Goal: Information Seeking & Learning: Check status

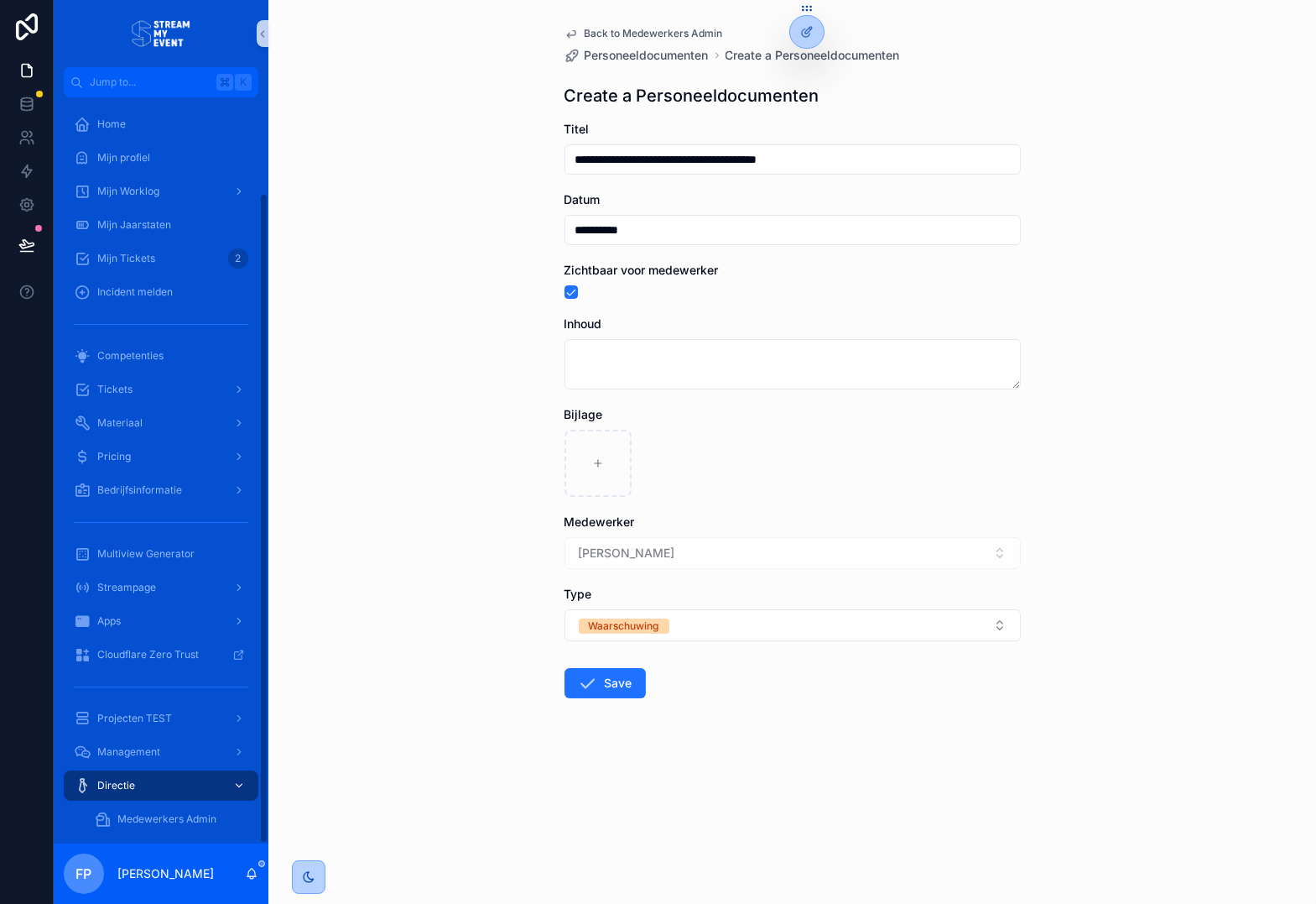
scroll to position [109, 0]
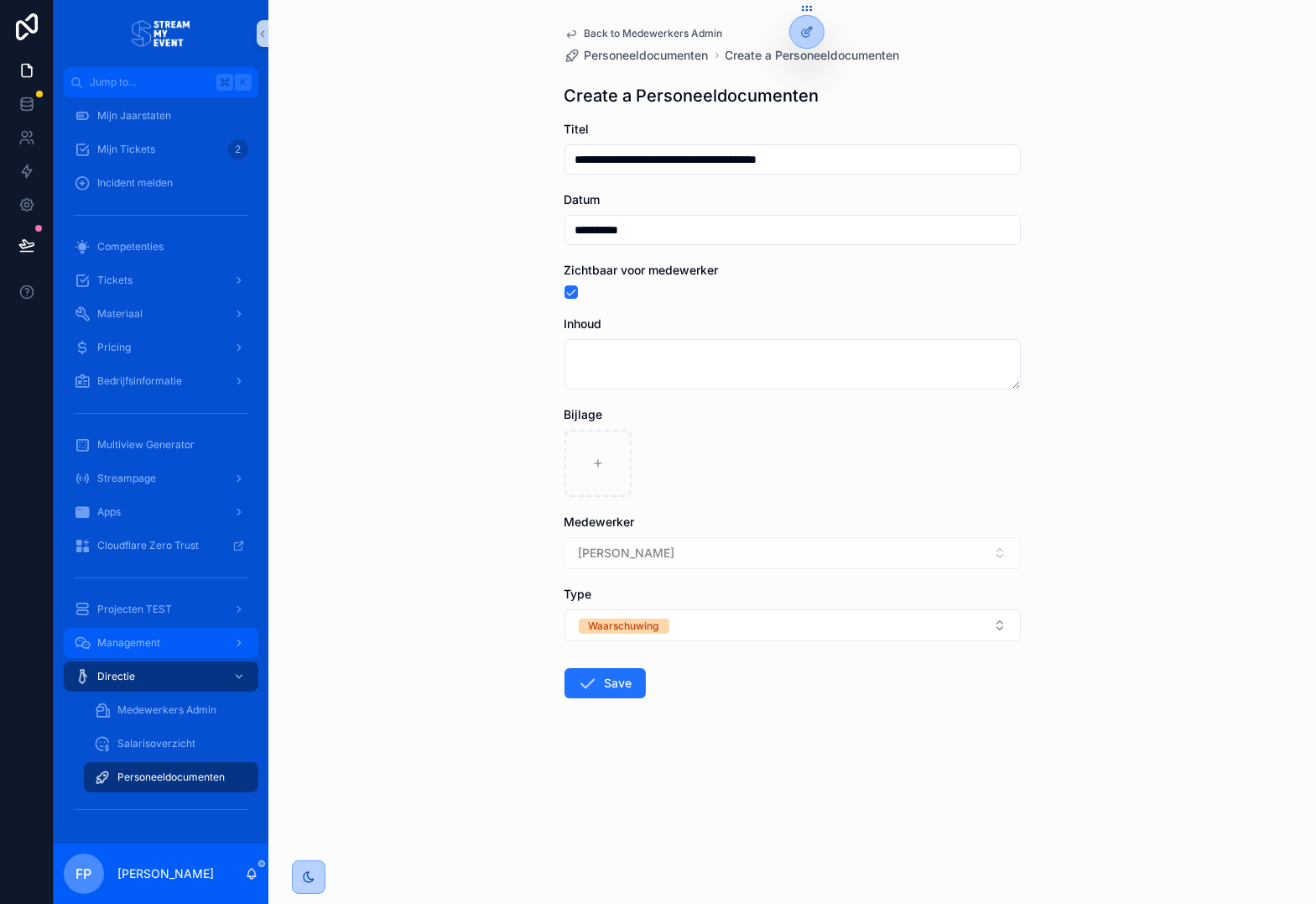
click at [187, 640] on div "Management" at bounding box center [161, 642] width 174 height 26
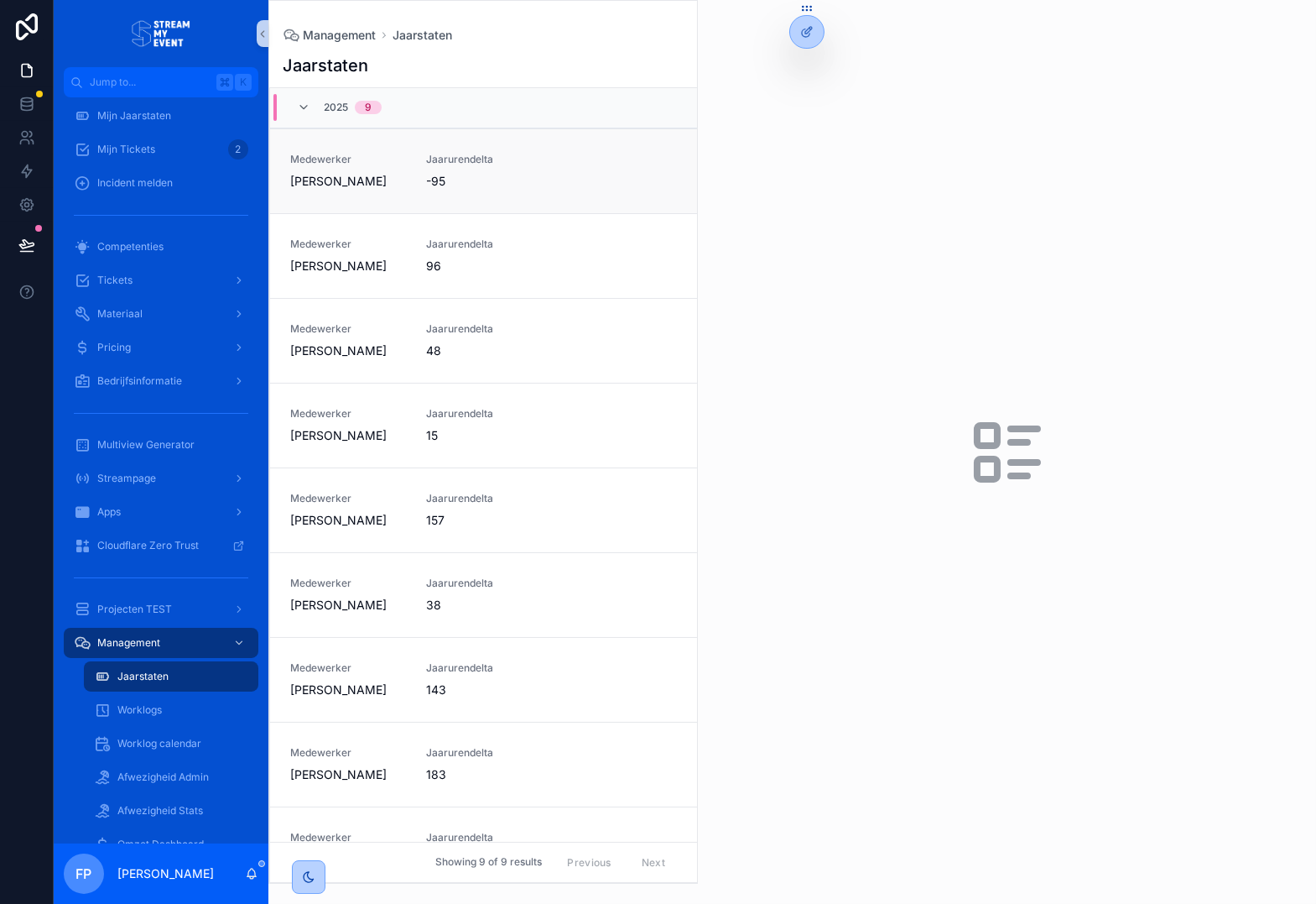
click at [499, 195] on link "Medewerker [PERSON_NAME] Jaarurendelta -95" at bounding box center [483, 171] width 427 height 85
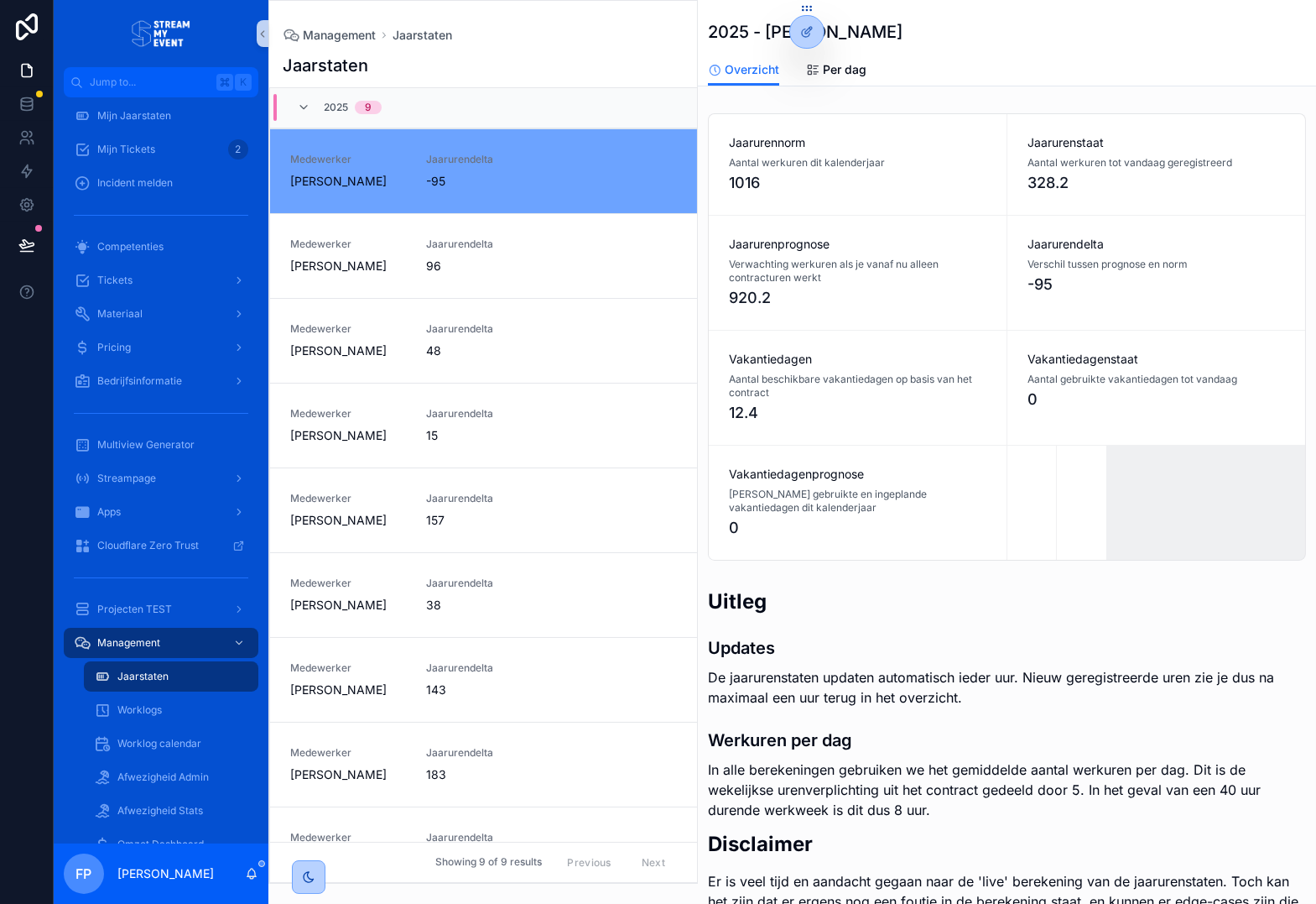
click at [987, 248] on div "Jaarurenprognose Verwachting werkuren als je vanaf nu alleen contracturen werkt…" at bounding box center [857, 272] width 298 height 114
click at [921, 340] on div "Vakantiedagen Aantal beschikbare vakantiedagen op basis van het contract 12.4" at bounding box center [857, 387] width 298 height 114
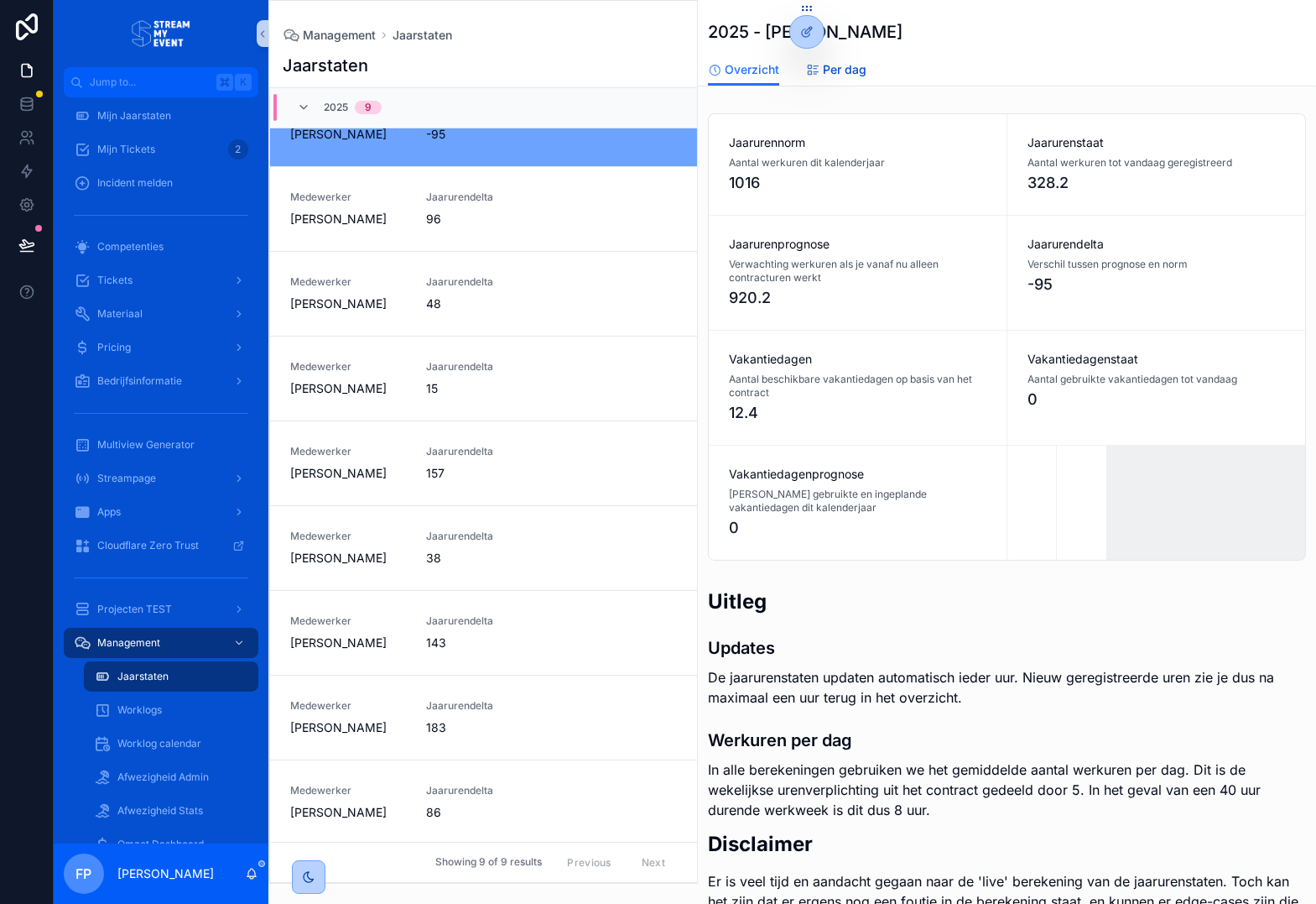
click at [843, 61] on span "Per dag" at bounding box center [845, 69] width 44 height 16
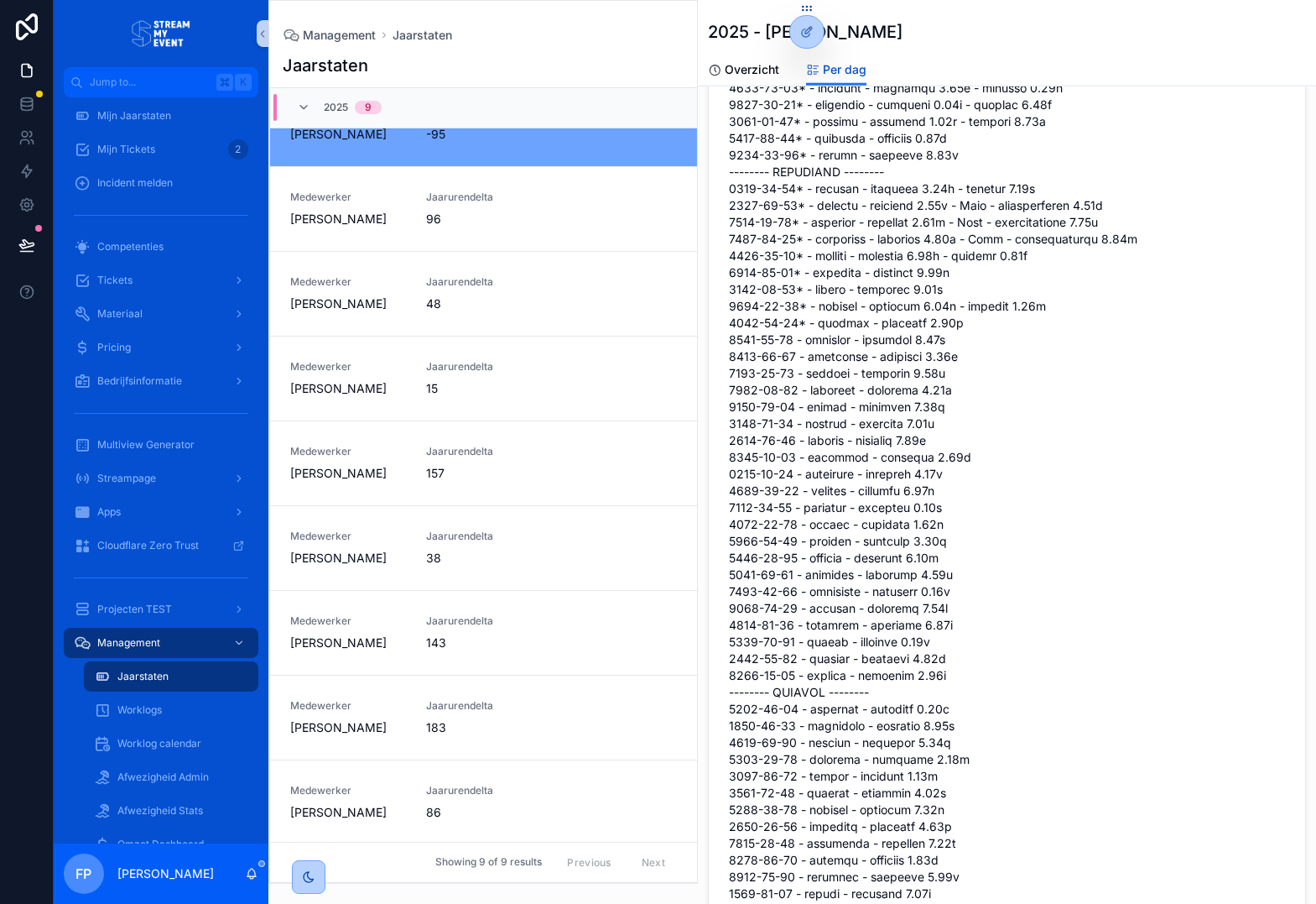
scroll to position [4166, 0]
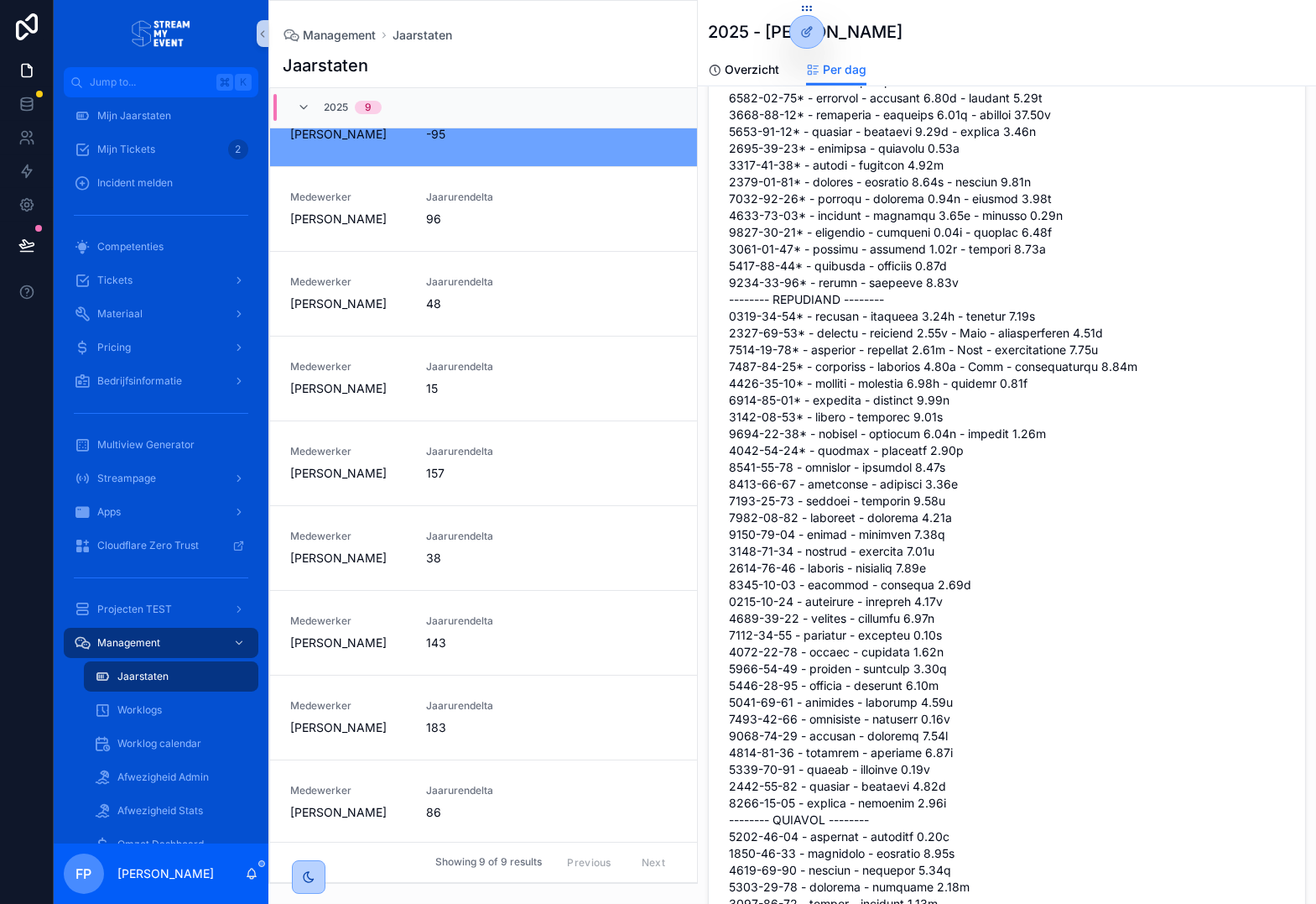
scroll to position [4095, 0]
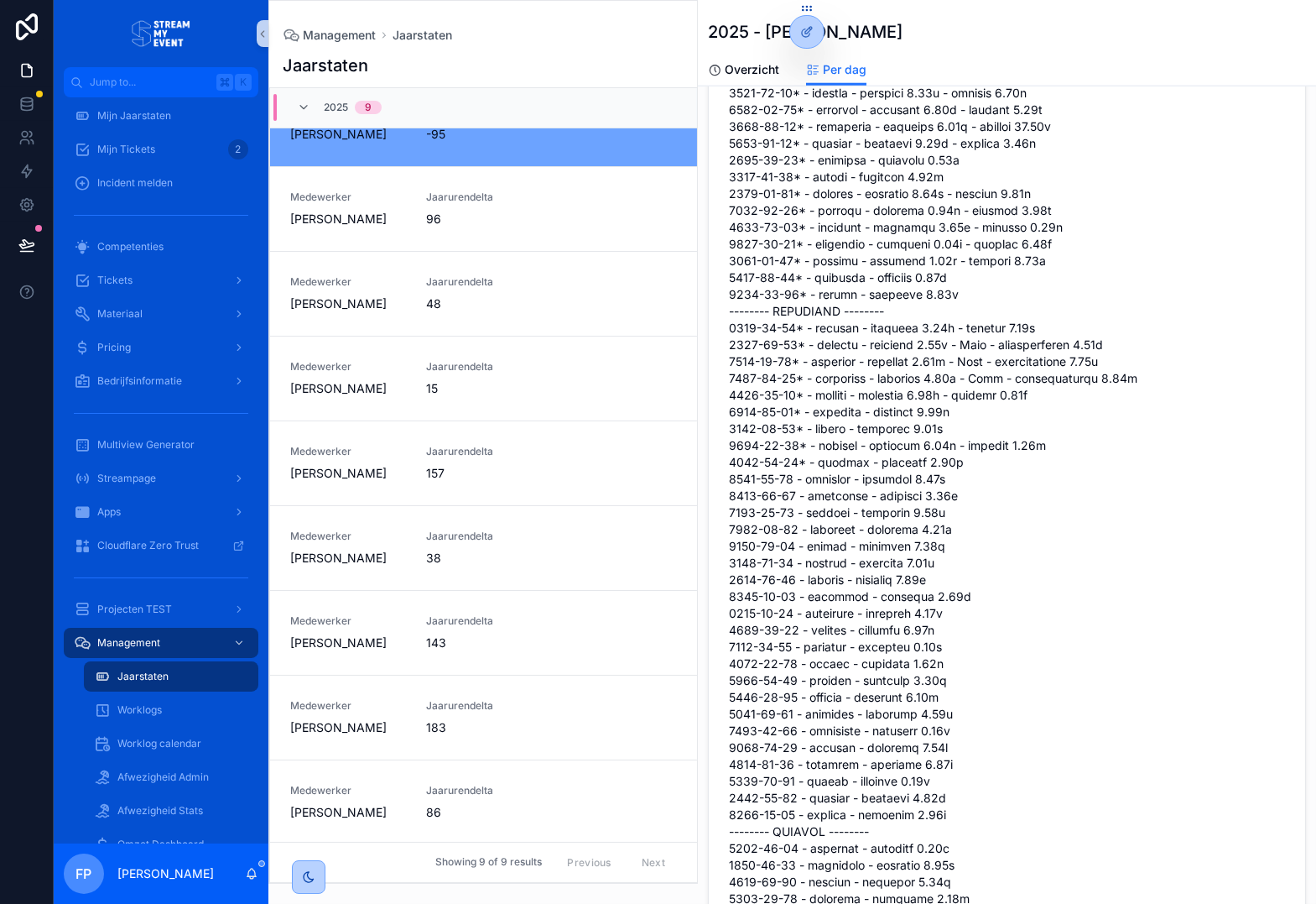
scroll to position [4060, 0]
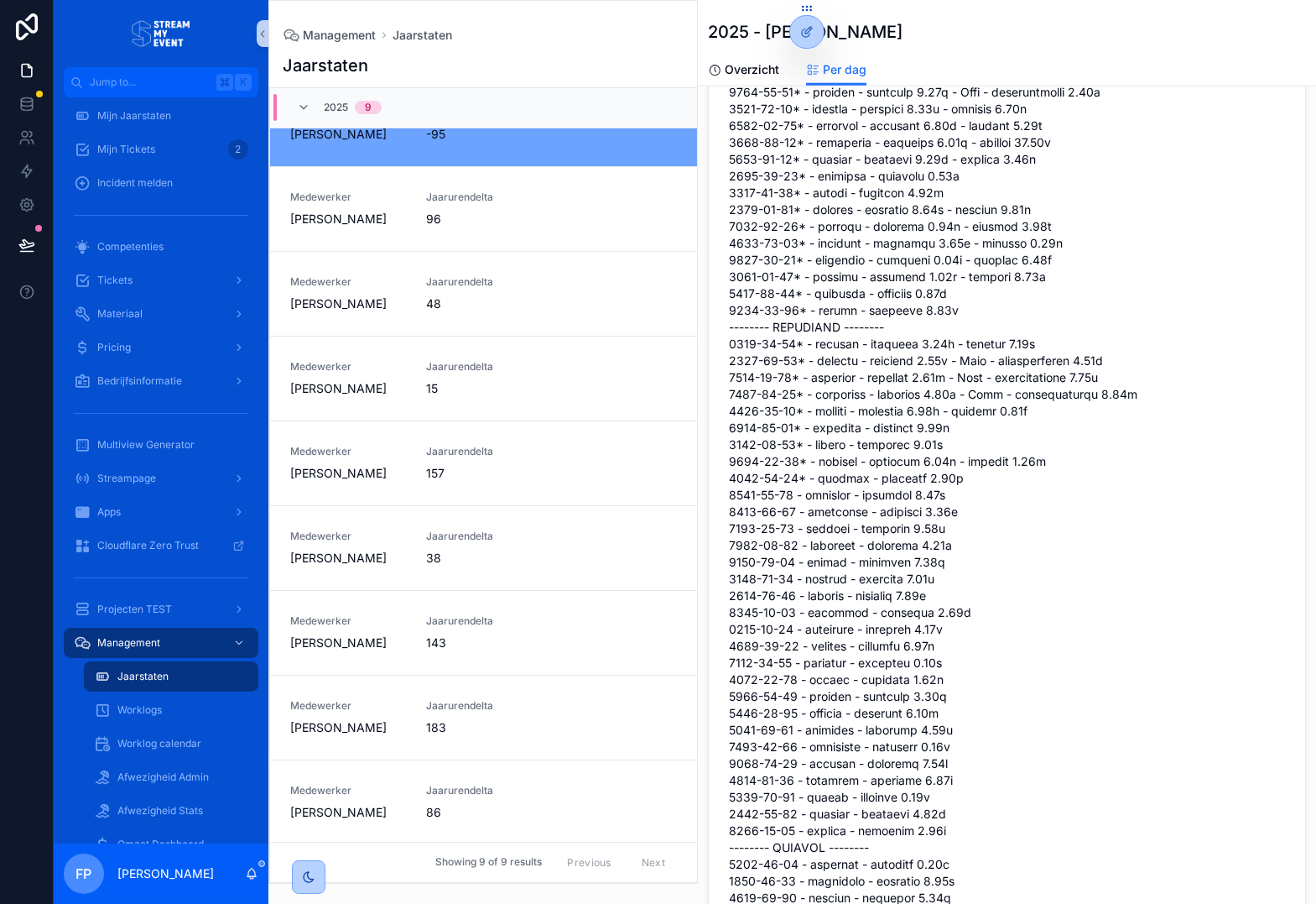
drag, startPoint x: 989, startPoint y: 464, endPoint x: 1087, endPoint y: 452, distance: 98.7
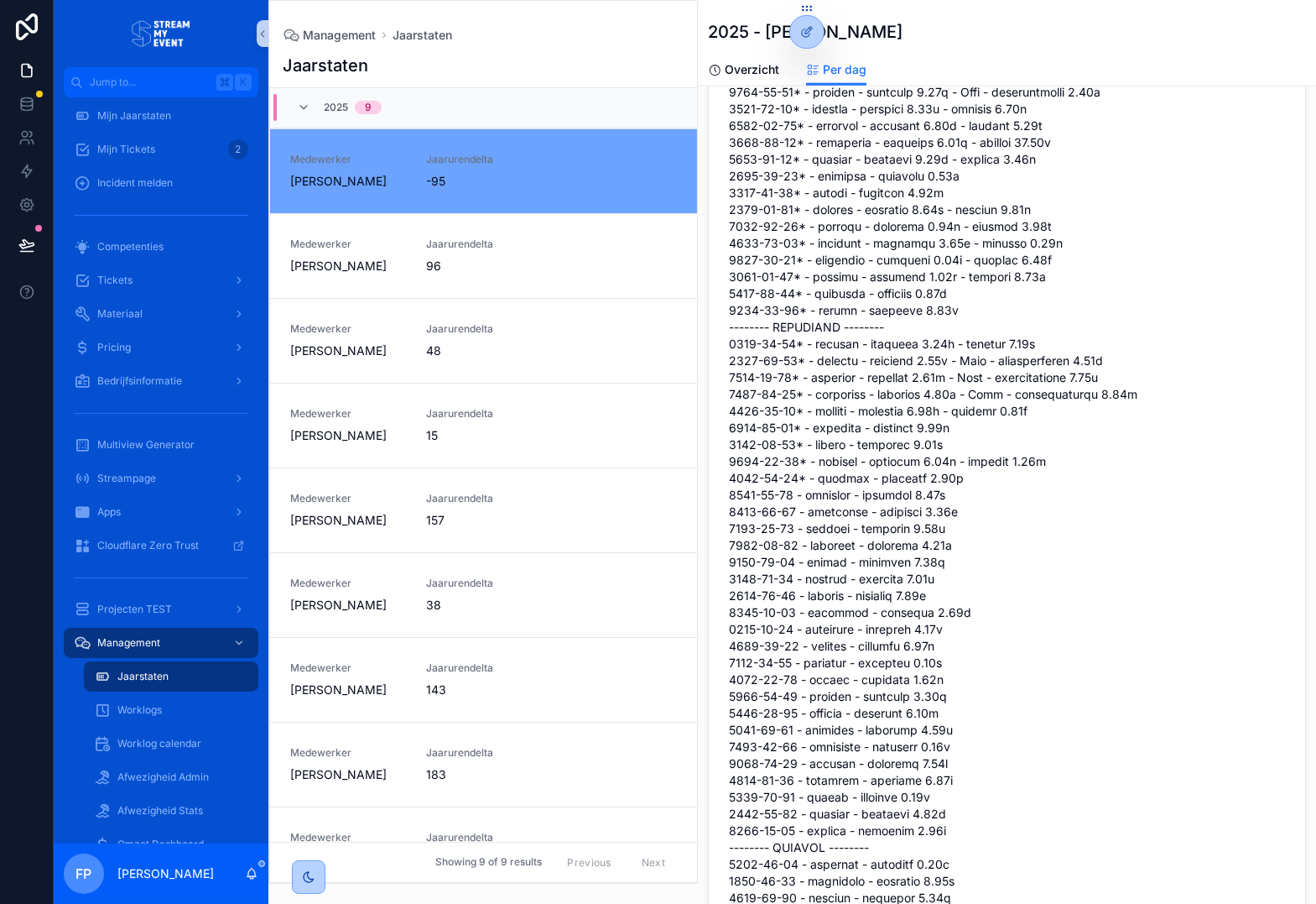
click at [747, 75] on span "Overzicht" at bounding box center [752, 69] width 55 height 16
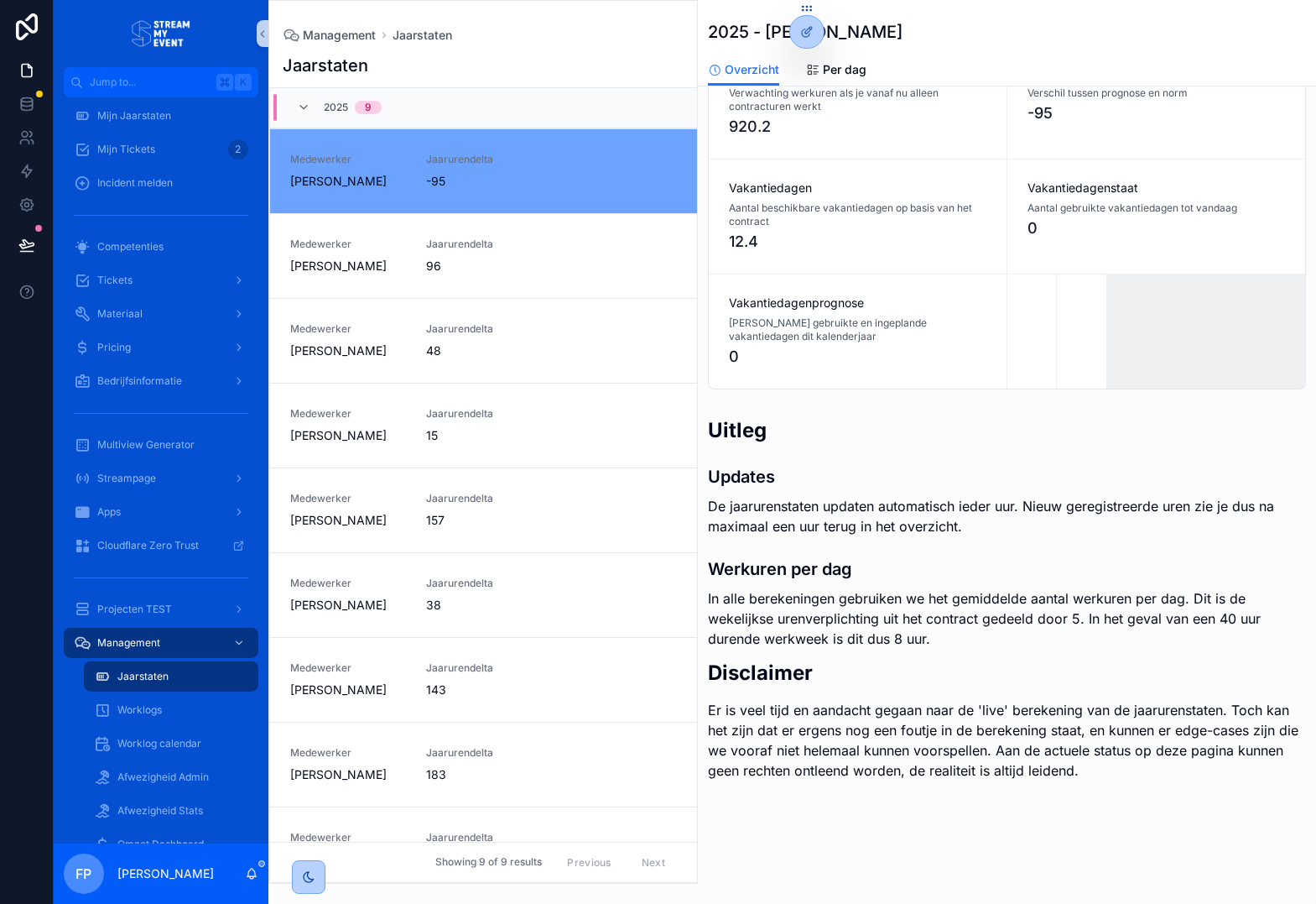
click at [909, 305] on span "Vakantiedagenprognose" at bounding box center [857, 303] width 257 height 16
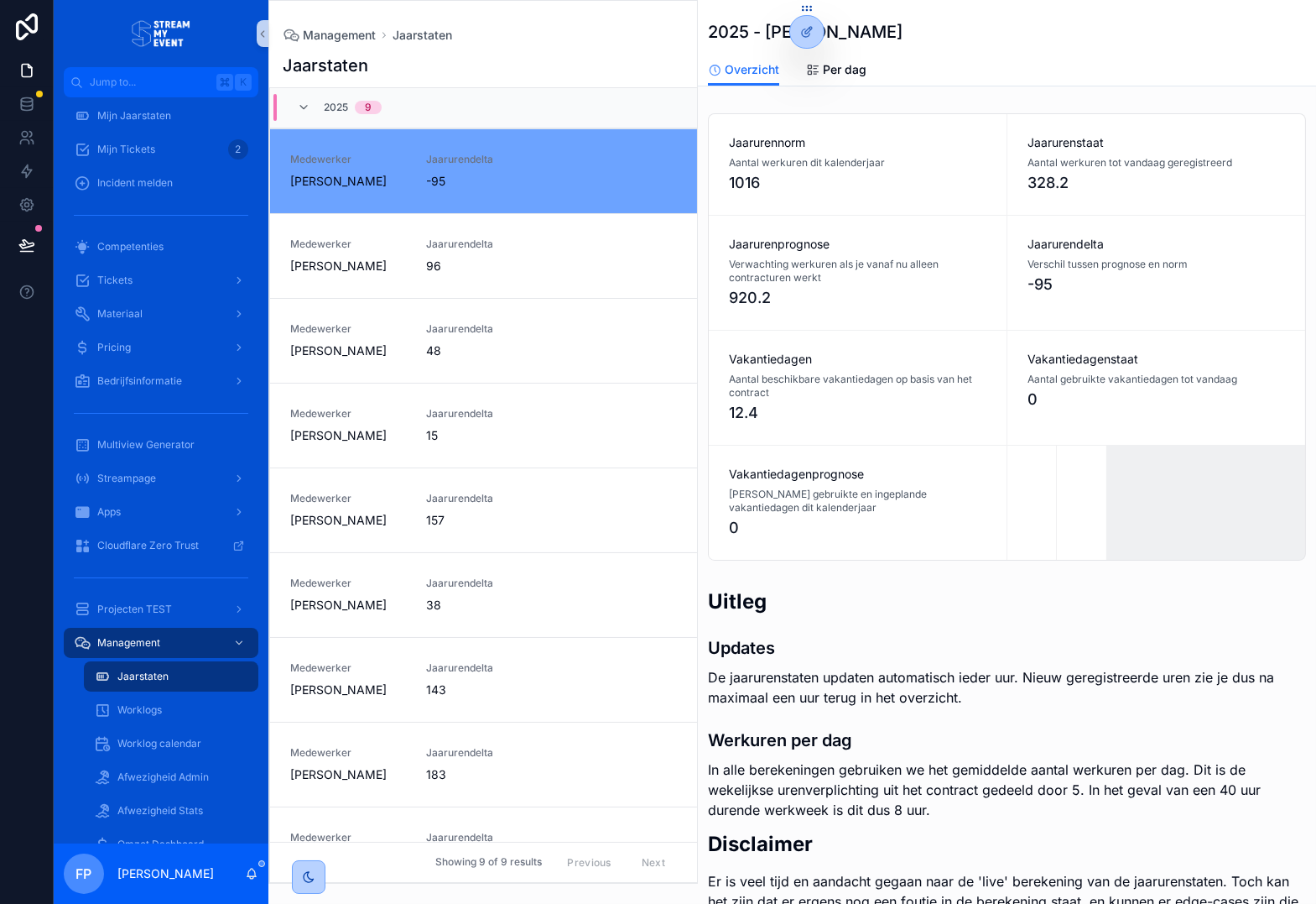
scroll to position [0, 0]
click at [150, 698] on div "Worklogs" at bounding box center [171, 710] width 154 height 26
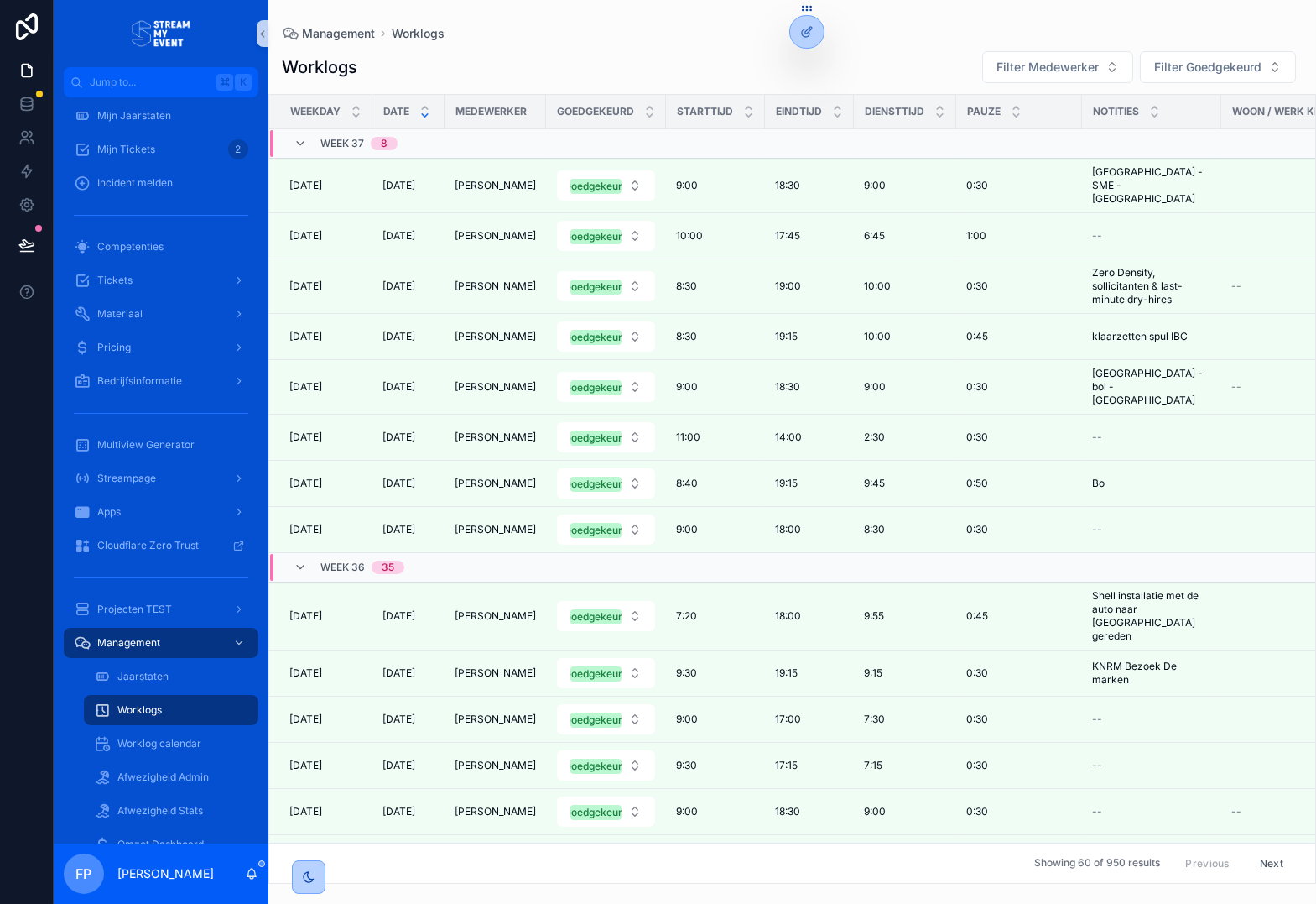
click at [613, 64] on div "Worklogs Filter Medewerker Filter Goedgekeurd" at bounding box center [793, 67] width 1021 height 34
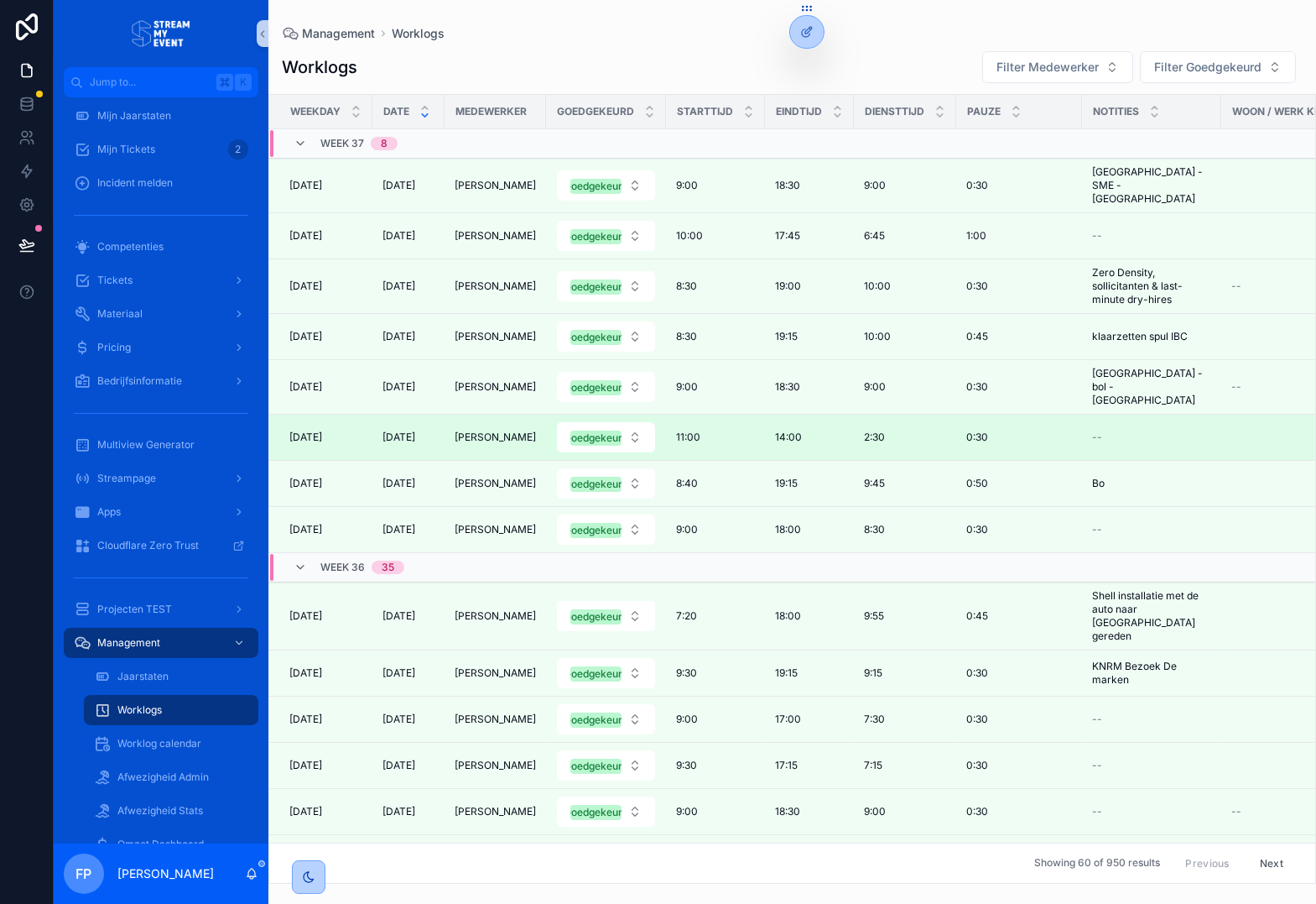
click at [886, 431] on span "2:30" at bounding box center [875, 437] width 21 height 14
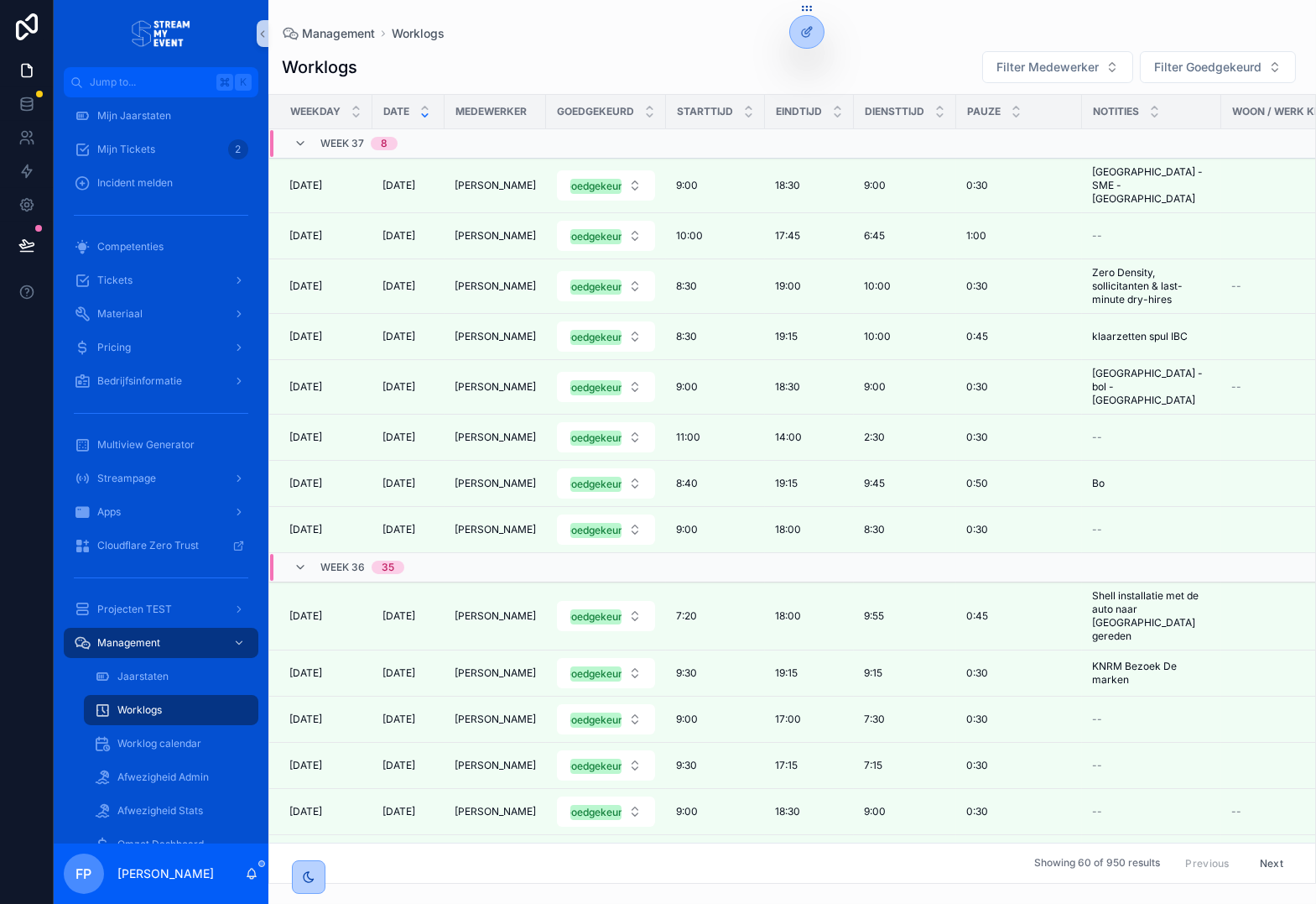
click at [668, 63] on div "Worklogs Filter Medewerker Filter Goedgekeurd" at bounding box center [793, 67] width 1021 height 34
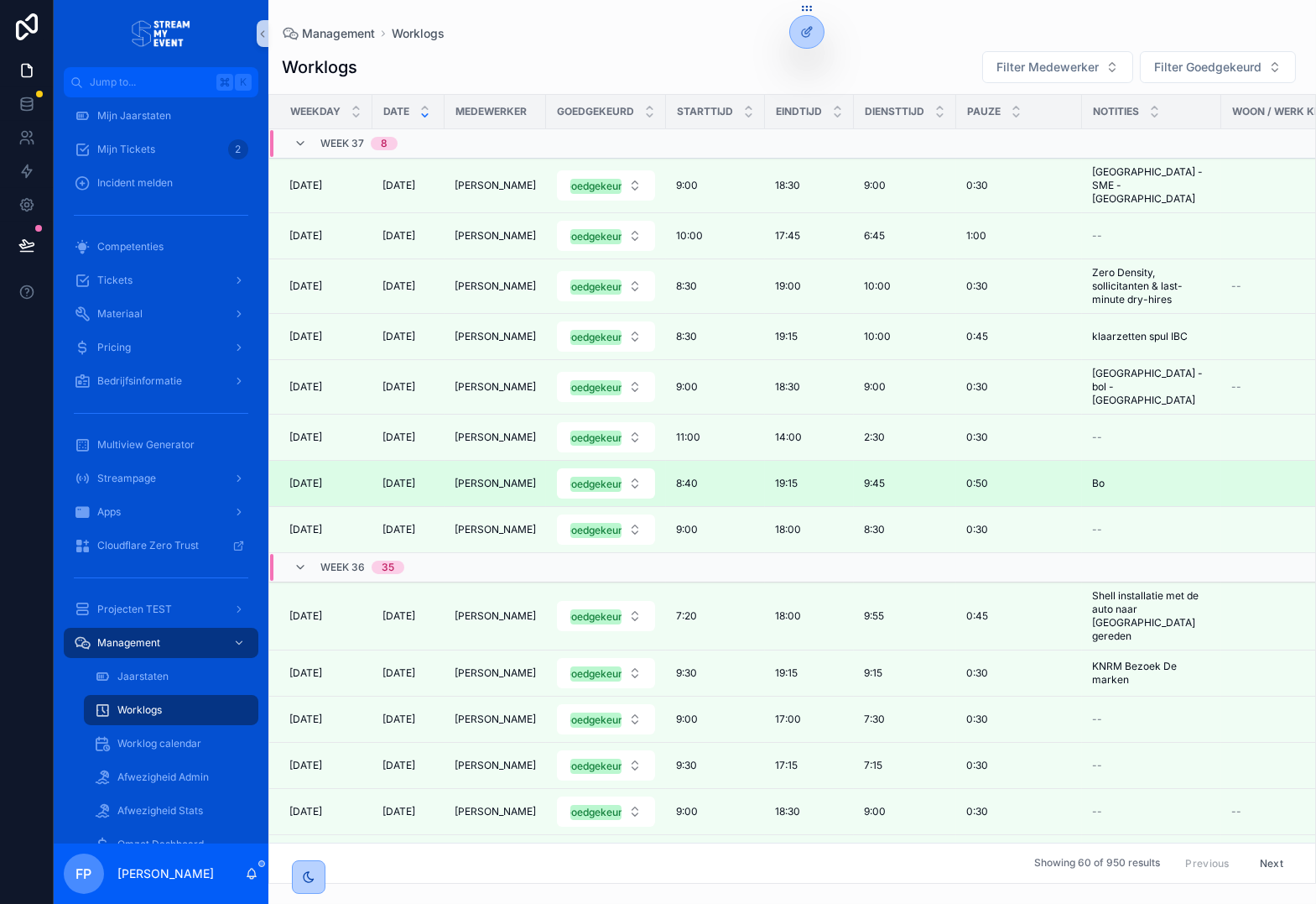
click at [788, 477] on span "19:15" at bounding box center [786, 483] width 23 height 14
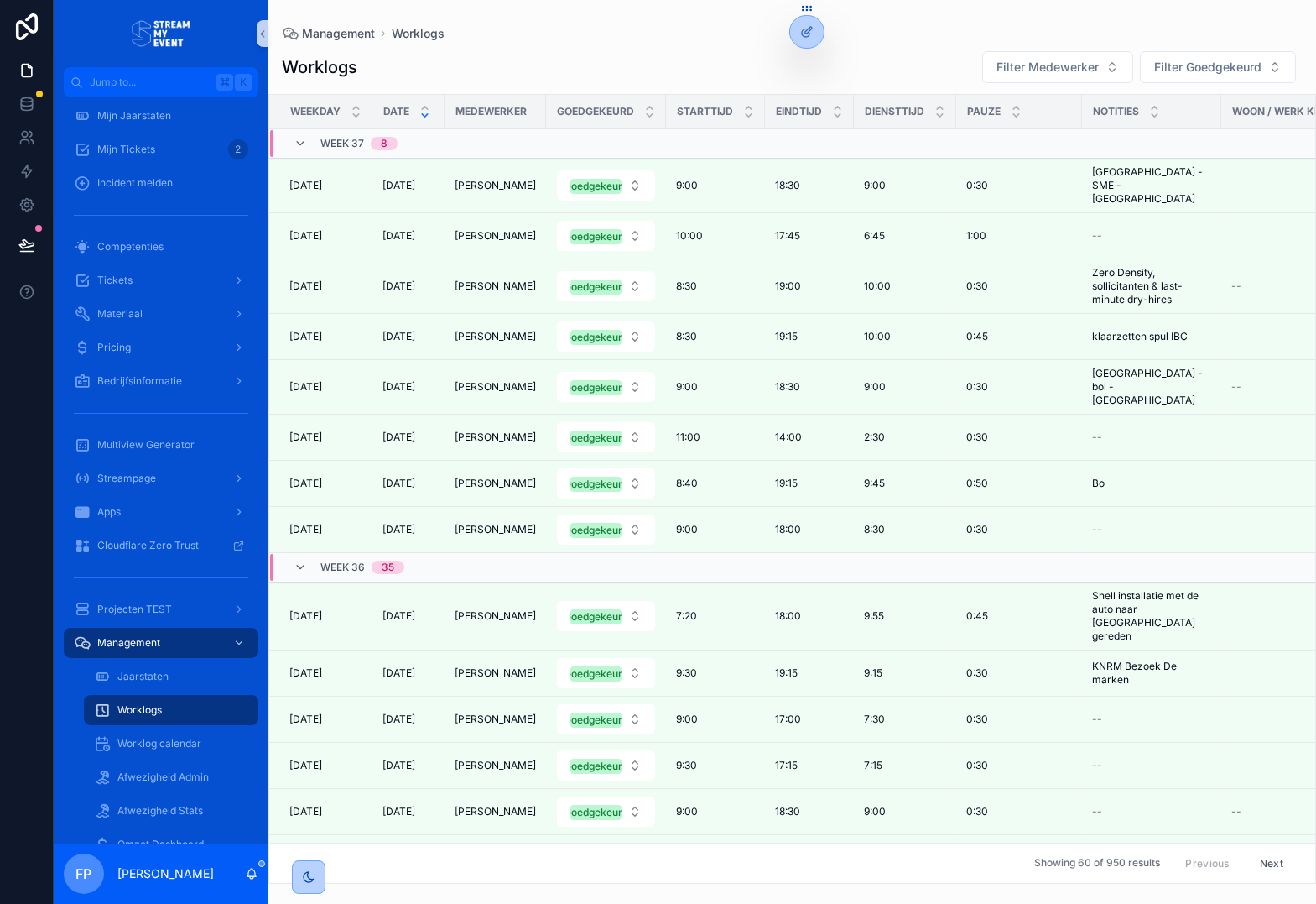
click at [610, 68] on div "Worklogs Filter Medewerker Filter Goedgekeurd" at bounding box center [793, 67] width 1021 height 34
